Goal: Task Accomplishment & Management: Use online tool/utility

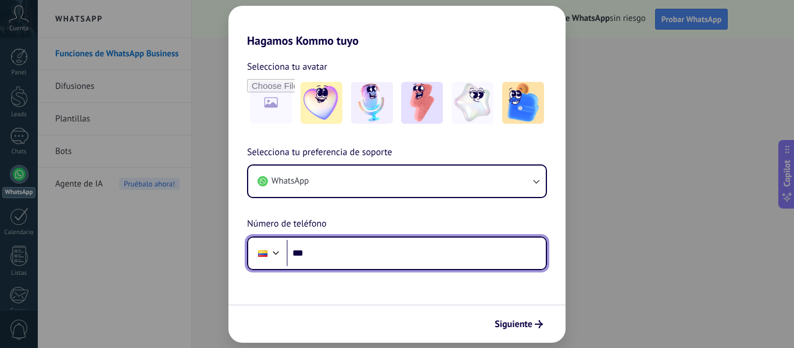
click at [351, 248] on input "***" at bounding box center [415, 253] width 259 height 27
type input "**********"
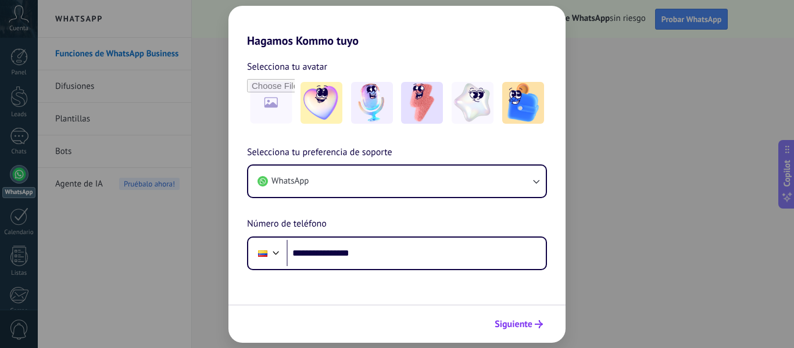
click at [517, 320] on span "Siguiente" at bounding box center [513, 324] width 38 height 8
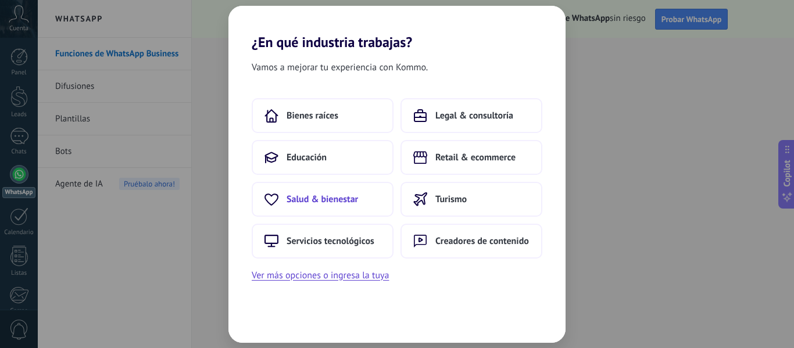
click at [359, 193] on button "Salud & bienestar" at bounding box center [323, 199] width 142 height 35
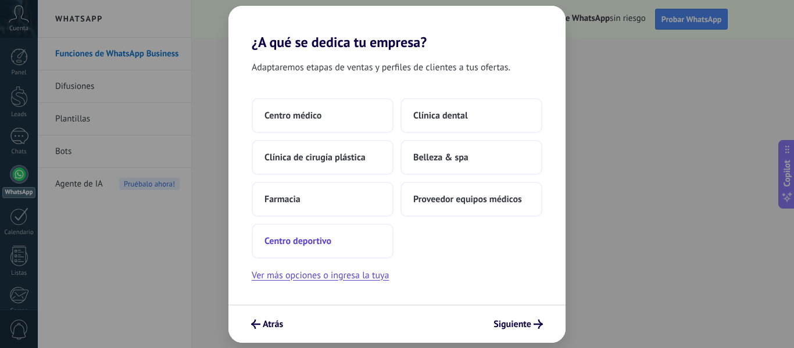
click at [334, 237] on button "Centro deportivo" at bounding box center [323, 241] width 142 height 35
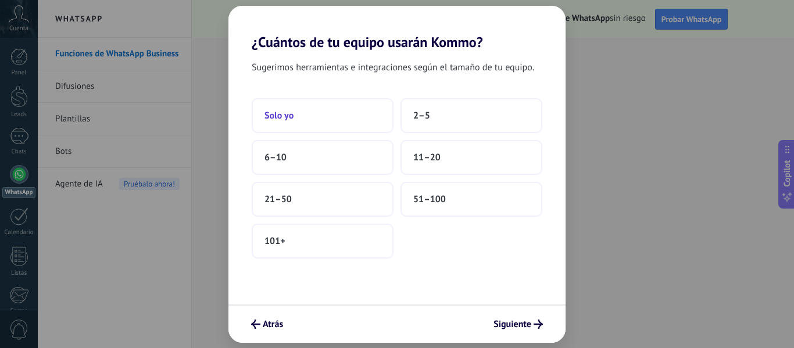
click at [338, 119] on button "Solo yo" at bounding box center [323, 115] width 142 height 35
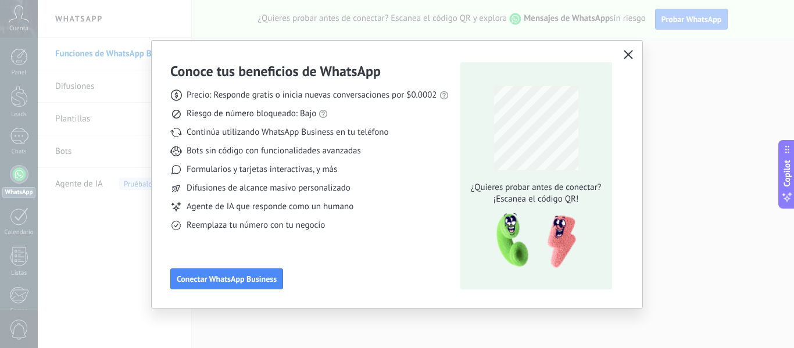
click at [633, 58] on div "Conoce tus beneficios de WhatsApp Precio: Responde gratis o inicia nuevas conve…" at bounding box center [397, 174] width 490 height 267
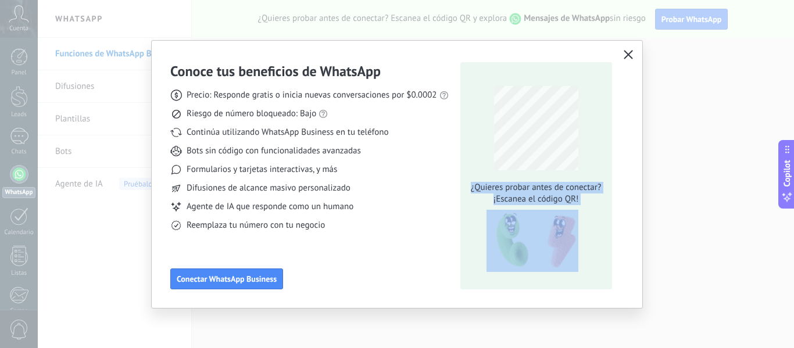
click at [630, 53] on use "button" at bounding box center [627, 54] width 9 height 9
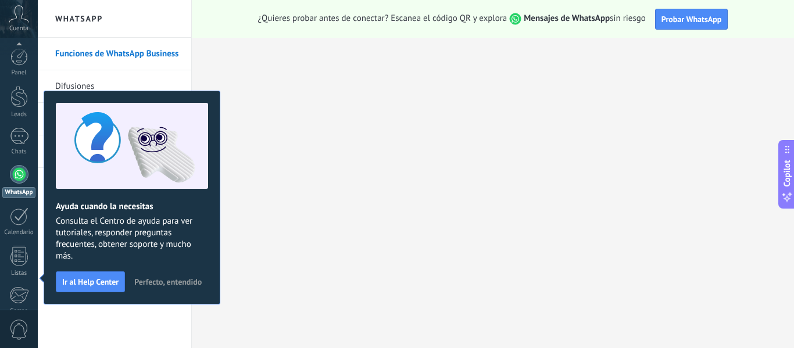
scroll to position [135, 0]
click at [119, 23] on h2 "WhatsApp" at bounding box center [114, 19] width 124 height 38
click at [69, 15] on h2 "WhatsApp" at bounding box center [114, 19] width 124 height 38
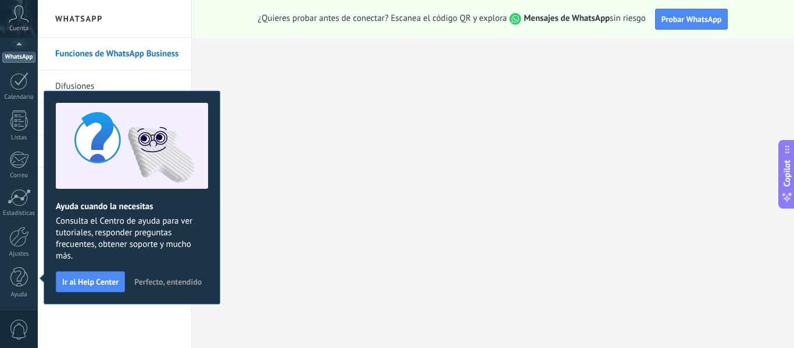
click at [83, 22] on h2 "WhatsApp" at bounding box center [114, 19] width 124 height 38
click at [164, 44] on link "Funciones de WhatsApp Business" at bounding box center [117, 54] width 124 height 33
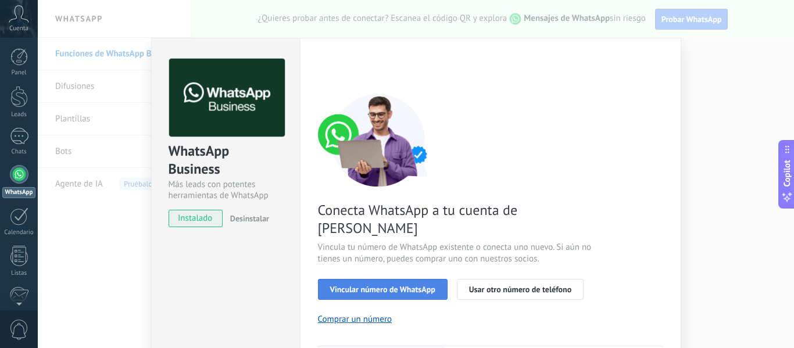
click at [383, 285] on span "Vincular número de WhatsApp" at bounding box center [382, 289] width 105 height 8
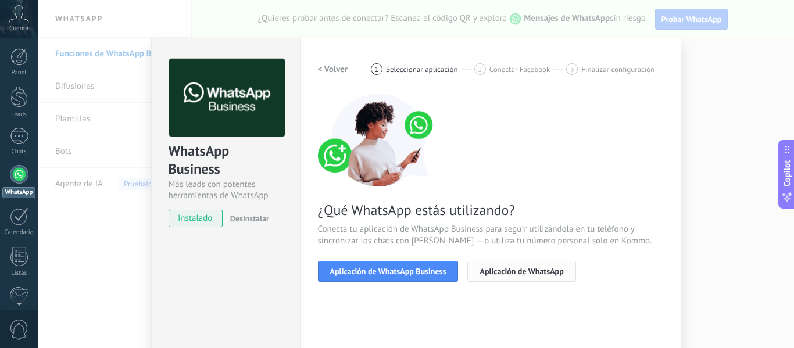
click at [522, 273] on span "Aplicación de WhatsApp" at bounding box center [521, 271] width 84 height 8
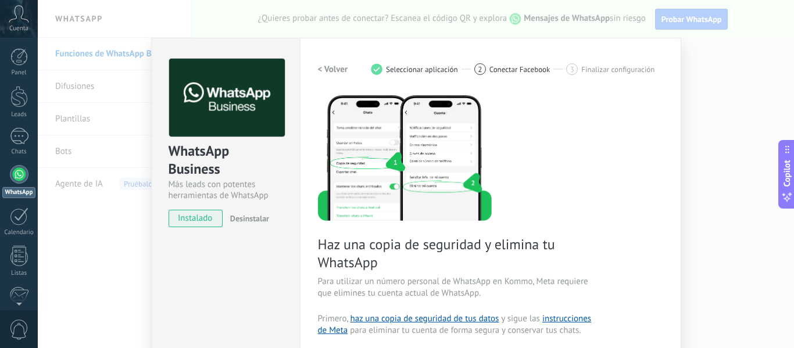
click at [334, 69] on h2 "< Volver" at bounding box center [333, 69] width 30 height 11
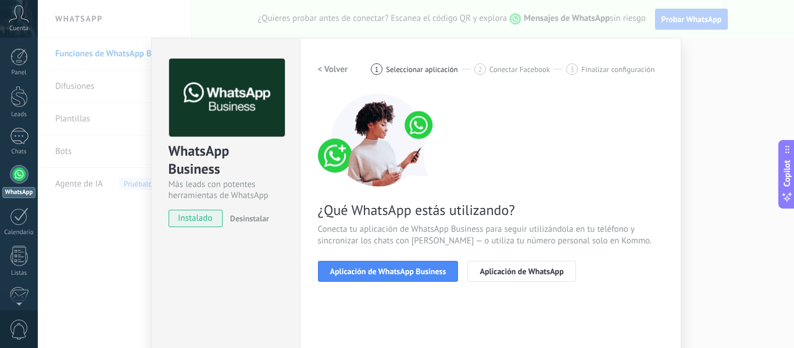
click at [334, 69] on h2 "< Volver" at bounding box center [333, 69] width 30 height 11
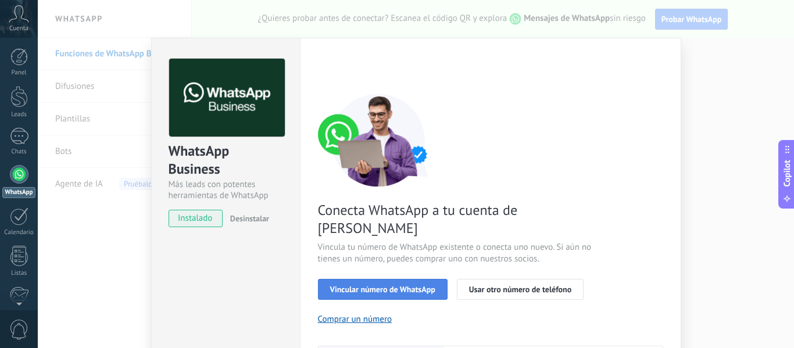
click at [426, 279] on button "Vincular número de WhatsApp" at bounding box center [383, 289] width 130 height 21
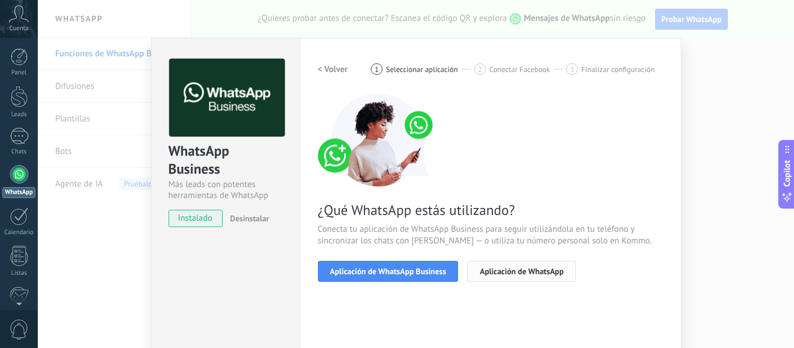
click at [496, 270] on span "Aplicación de WhatsApp" at bounding box center [521, 271] width 84 height 8
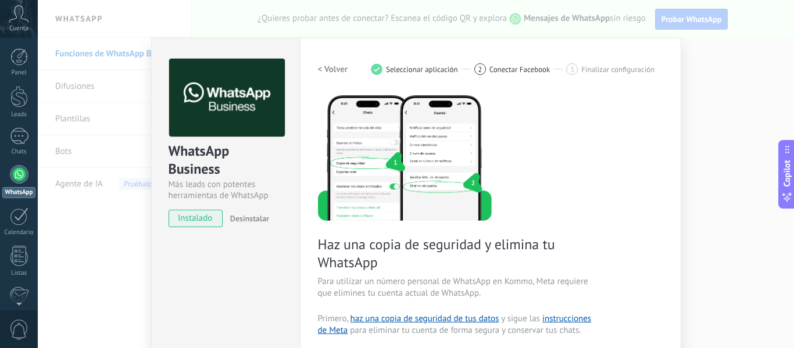
drag, startPoint x: 300, startPoint y: 73, endPoint x: 315, endPoint y: 76, distance: 14.8
click at [311, 77] on div "Configuraciones Autorizaciones This tab logs the users who have granted integra…" at bounding box center [490, 318] width 381 height 560
click at [315, 76] on div "Configuraciones Autorizaciones This tab logs the users who have granted integra…" at bounding box center [490, 318] width 381 height 560
click at [319, 70] on h2 "< Volver" at bounding box center [333, 69] width 30 height 11
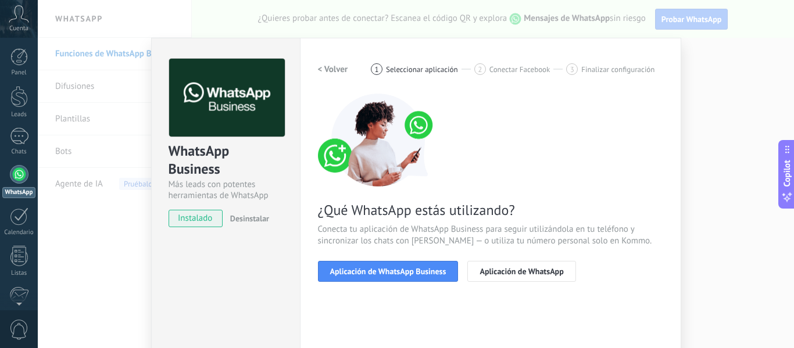
click at [319, 70] on h2 "< Volver" at bounding box center [333, 69] width 30 height 11
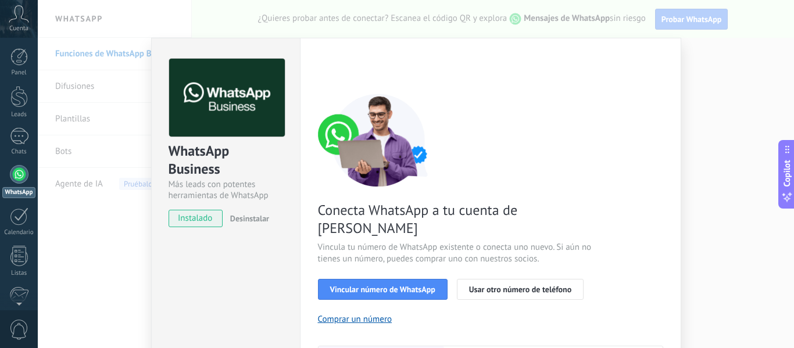
drag, startPoint x: 733, startPoint y: 110, endPoint x: 722, endPoint y: 117, distance: 13.9
click at [730, 112] on div "WhatsApp Business Más leads con potentes herramientas de WhatsApp instalado Des…" at bounding box center [416, 174] width 756 height 348
